Goal: Information Seeking & Learning: Learn about a topic

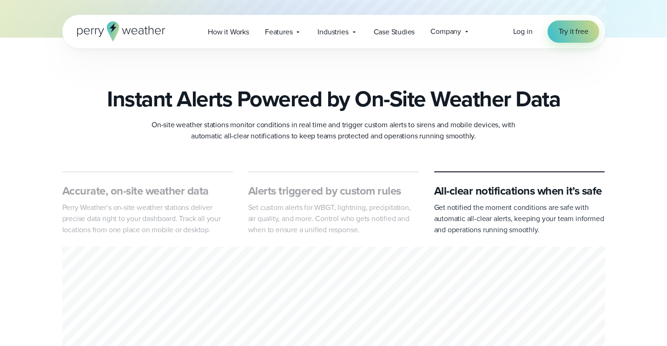
scroll to position [322, 0]
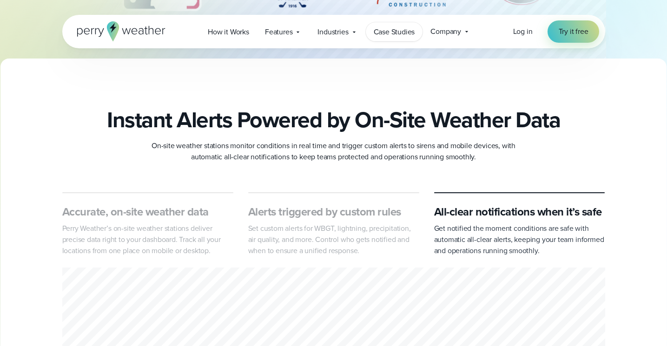
click at [400, 33] on span "Case Studies" at bounding box center [394, 31] width 41 height 11
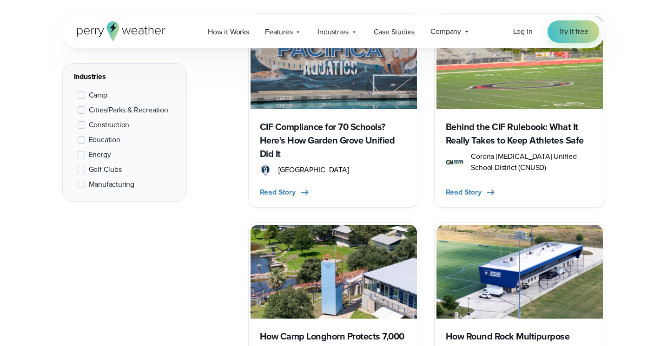
scroll to position [447, 0]
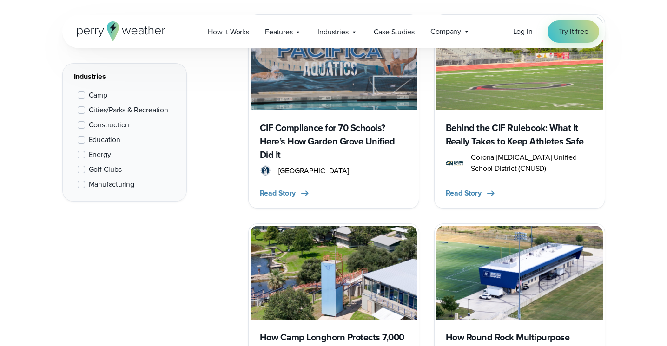
click at [84, 168] on span at bounding box center [81, 169] width 7 height 7
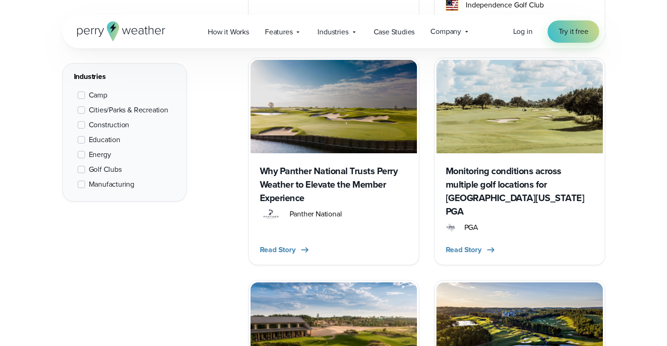
scroll to position [1029, 0]
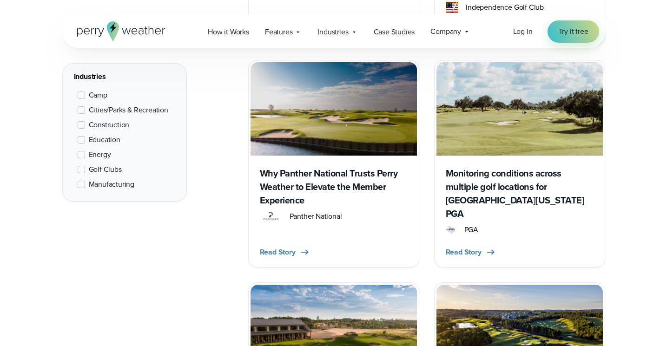
click at [479, 186] on h3 "Monitoring conditions across multiple golf locations for Northern Texas PGA" at bounding box center [520, 194] width 148 height 54
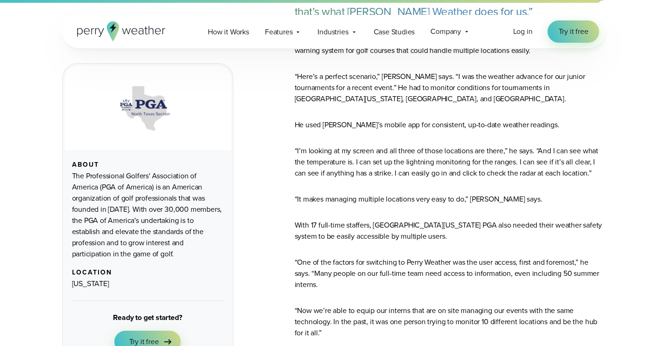
scroll to position [469, 0]
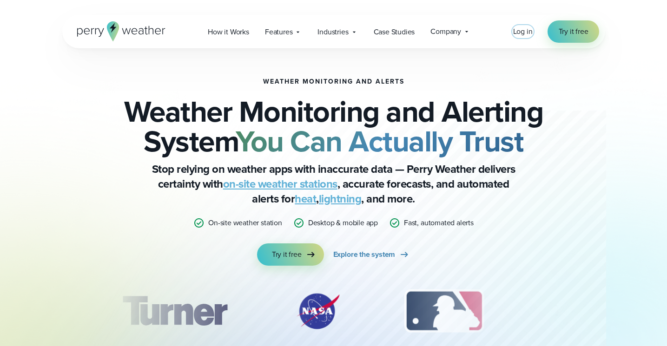
click at [522, 30] on span "Log in" at bounding box center [523, 31] width 20 height 11
